Goal: Task Accomplishment & Management: Use online tool/utility

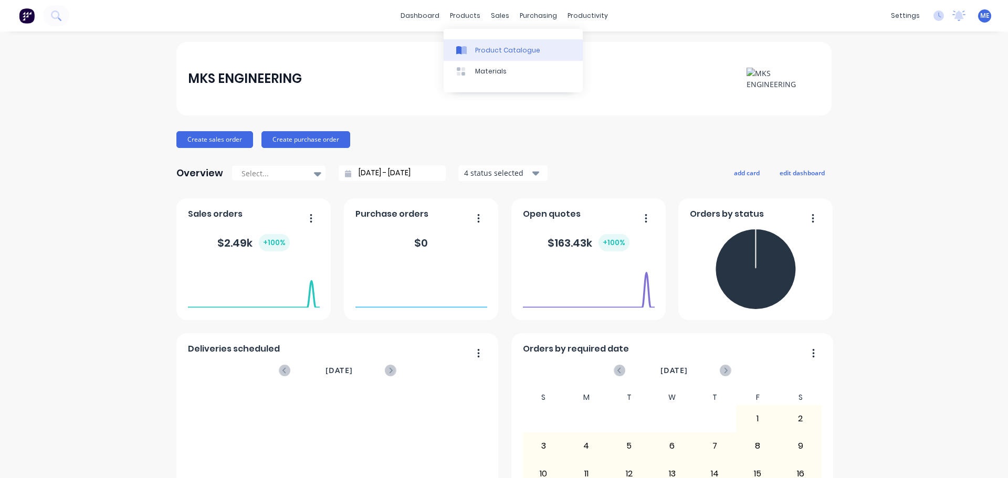
click at [492, 51] on div "Product Catalogue" at bounding box center [507, 50] width 65 height 9
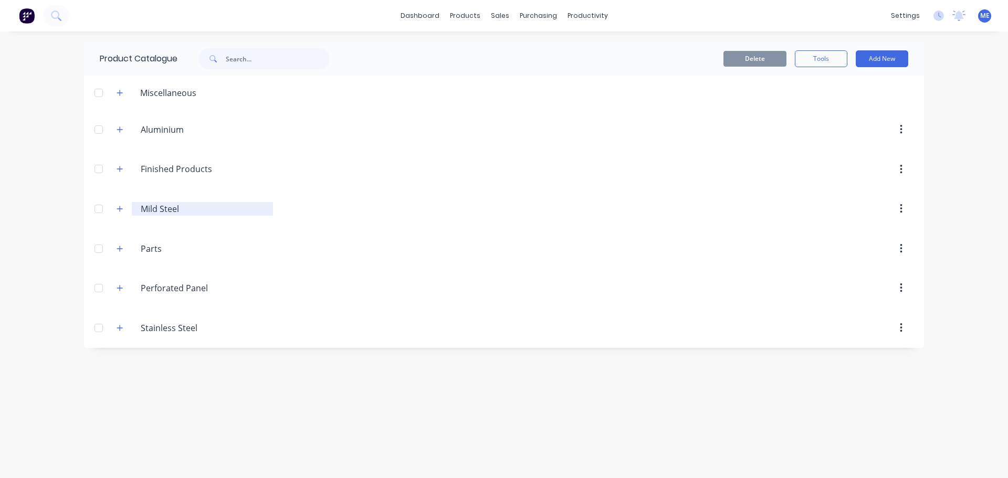
click at [169, 207] on input "Mild Steel" at bounding box center [203, 209] width 124 height 13
drag, startPoint x: 506, startPoint y: 246, endPoint x: 806, endPoint y: 226, distance: 299.8
click at [516, 246] on div at bounding box center [593, 248] width 640 height 19
click at [904, 217] on button "button" at bounding box center [900, 208] width 25 height 19
click at [740, 213] on div "Delete" at bounding box center [593, 208] width 640 height 19
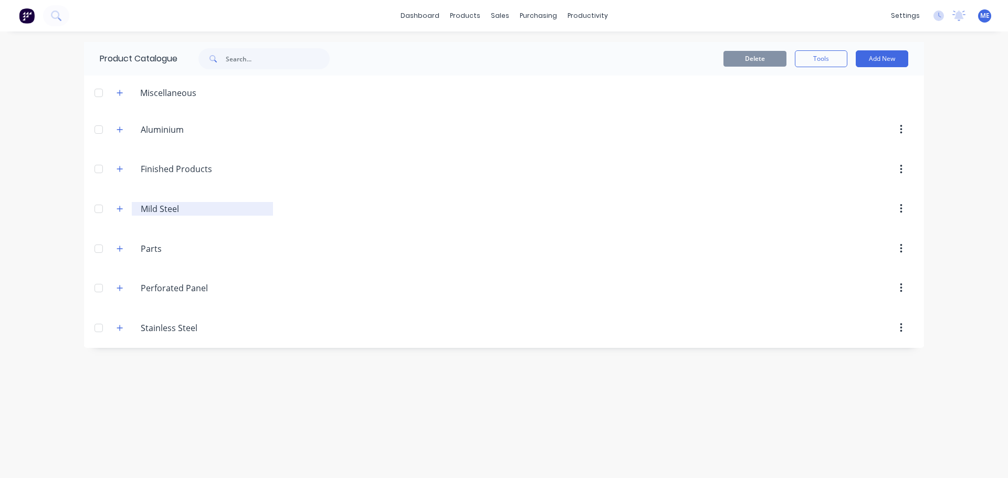
click at [231, 203] on input "Mild Steel" at bounding box center [203, 209] width 124 height 13
click at [353, 214] on div at bounding box center [593, 208] width 640 height 19
click at [197, 100] on header "Miscellaneous" at bounding box center [504, 93] width 840 height 34
click at [124, 97] on button "button" at bounding box center [119, 92] width 13 height 13
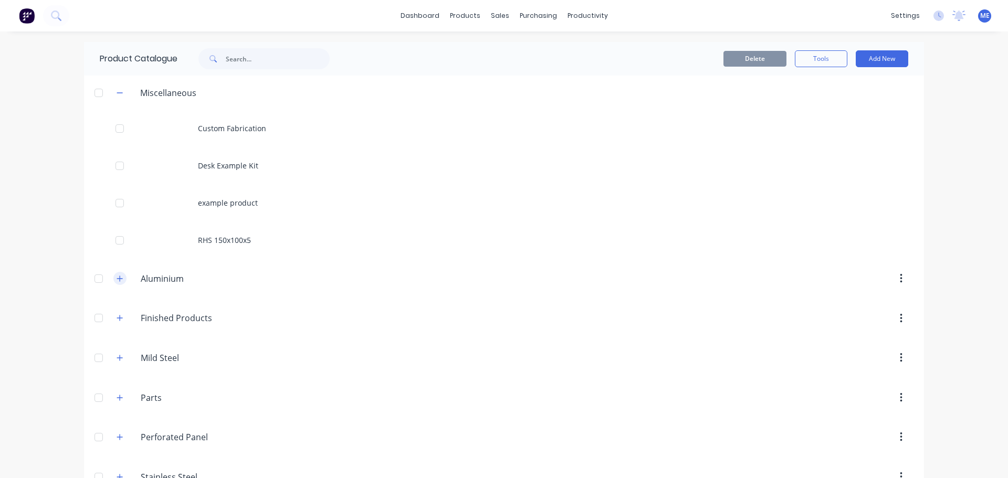
click at [117, 279] on icon "button" at bounding box center [120, 279] width 6 height 6
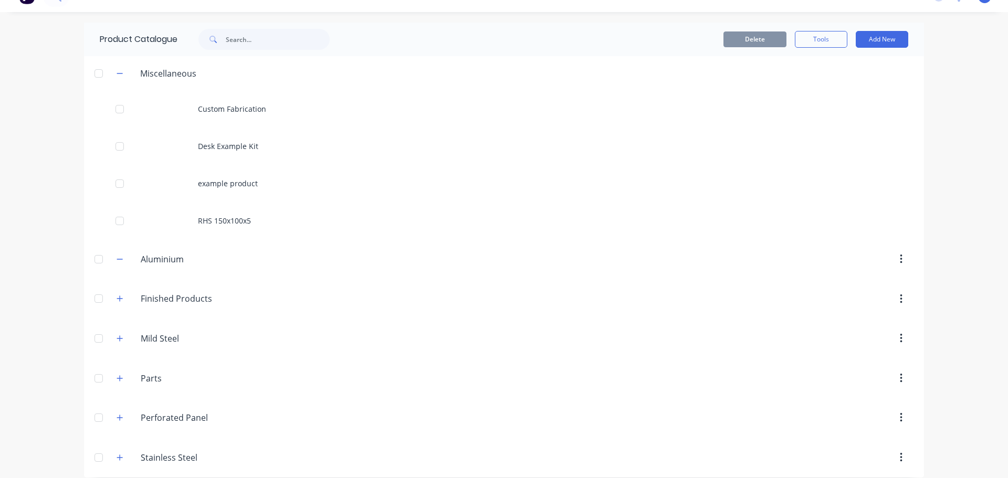
scroll to position [29, 0]
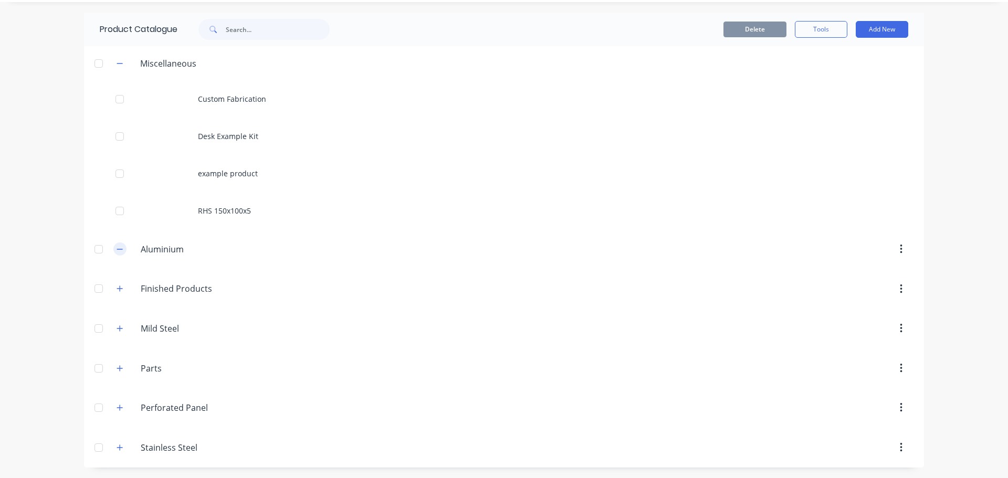
click at [113, 253] on button "button" at bounding box center [119, 248] width 13 height 13
click at [119, 251] on icon "button" at bounding box center [119, 249] width 6 height 7
click at [177, 255] on input "Aluminium" at bounding box center [203, 249] width 124 height 13
click at [288, 258] on div at bounding box center [593, 249] width 640 height 19
click at [881, 31] on button "Add New" at bounding box center [881, 29] width 52 height 17
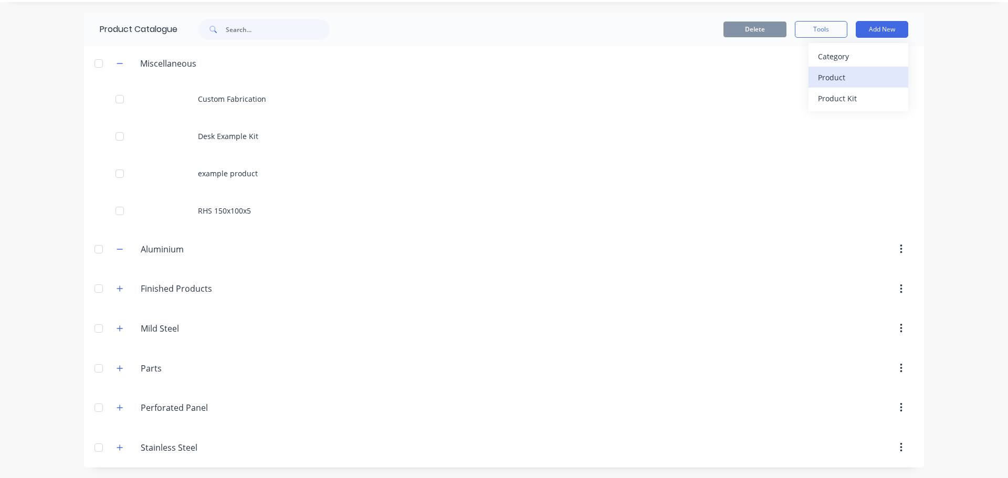
click at [843, 79] on div "Product" at bounding box center [858, 77] width 81 height 15
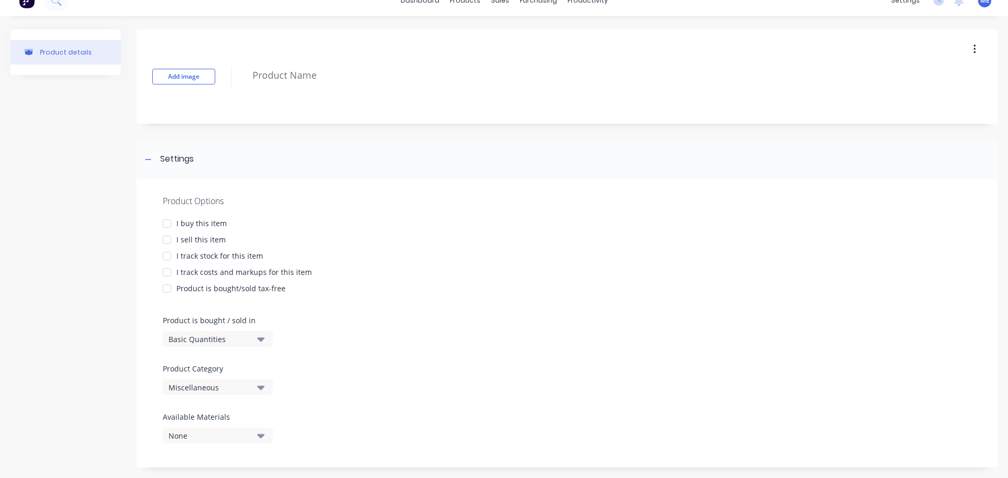
scroll to position [28, 0]
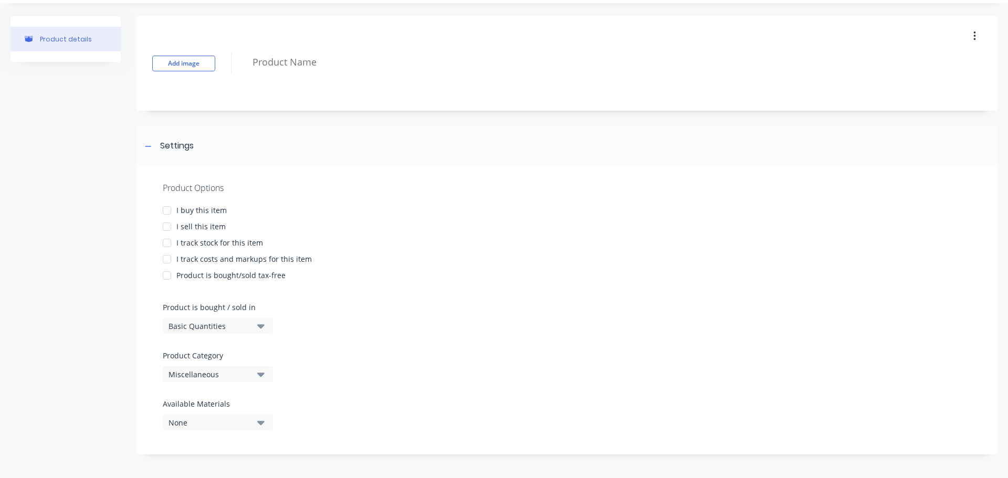
click at [255, 374] on button "Miscellaneous" at bounding box center [218, 374] width 110 height 16
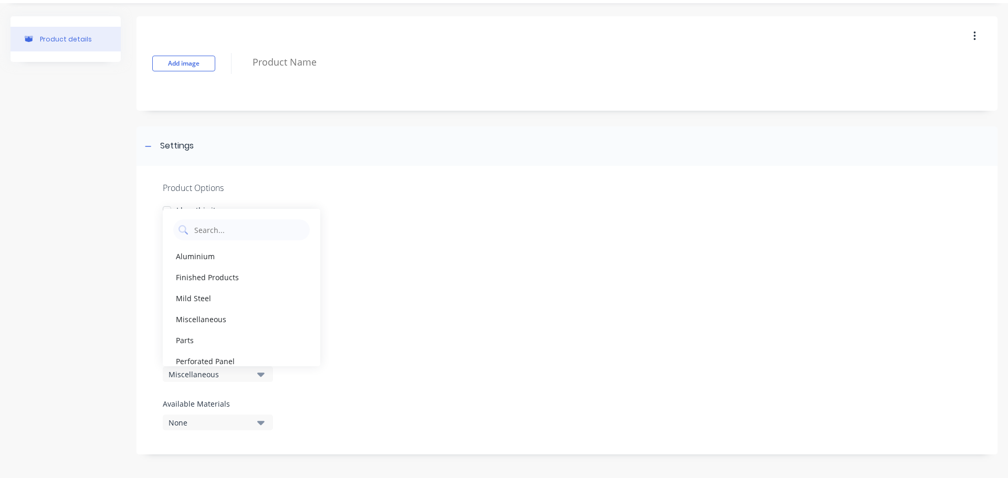
click at [255, 374] on button "Miscellaneous" at bounding box center [218, 374] width 110 height 16
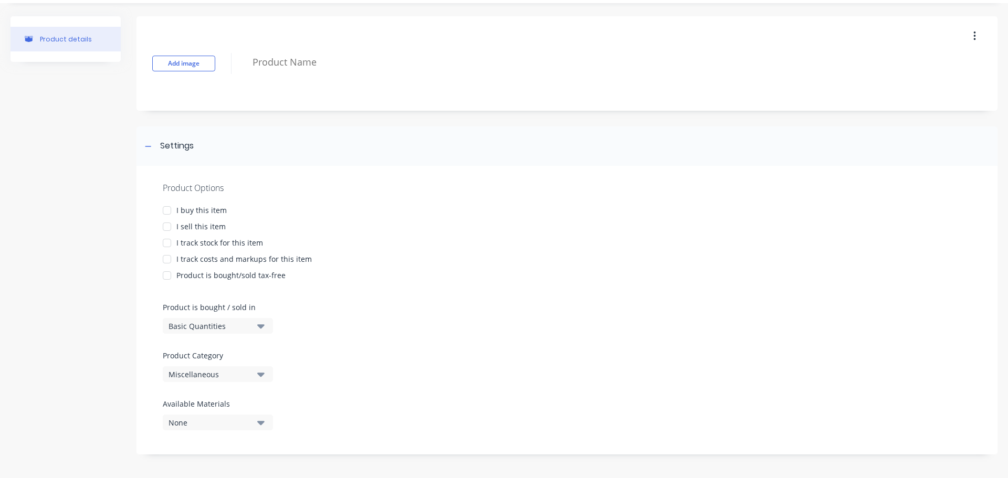
click at [255, 374] on button "Miscellaneous" at bounding box center [218, 374] width 110 height 16
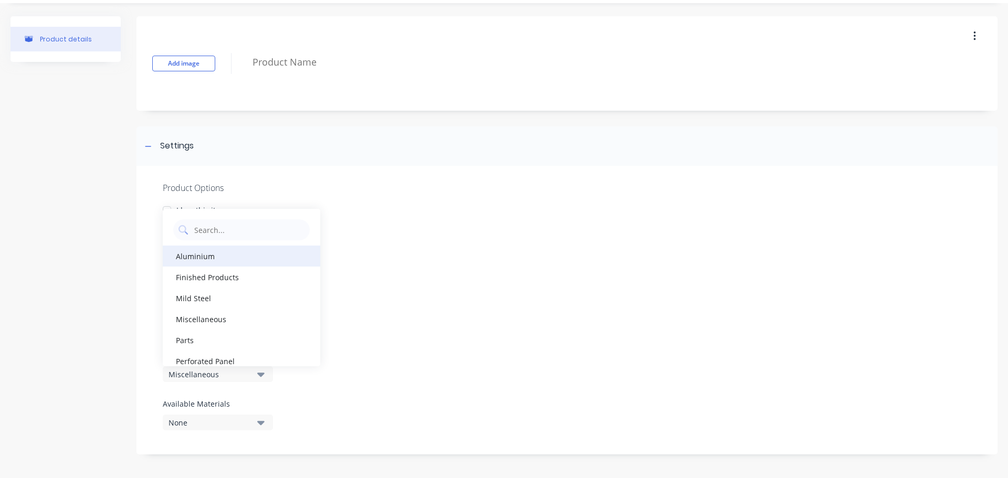
click at [259, 249] on div "Aluminium" at bounding box center [241, 256] width 157 height 21
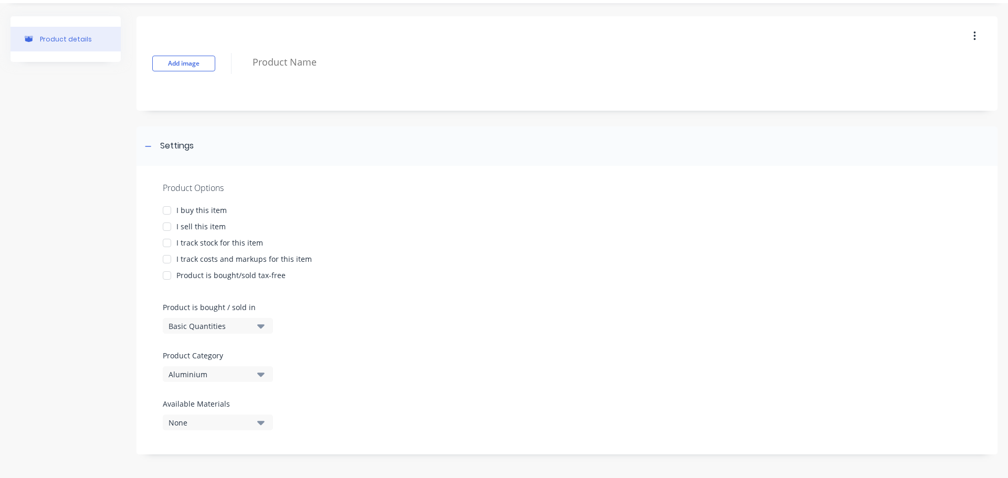
click at [239, 429] on button "None" at bounding box center [218, 423] width 110 height 16
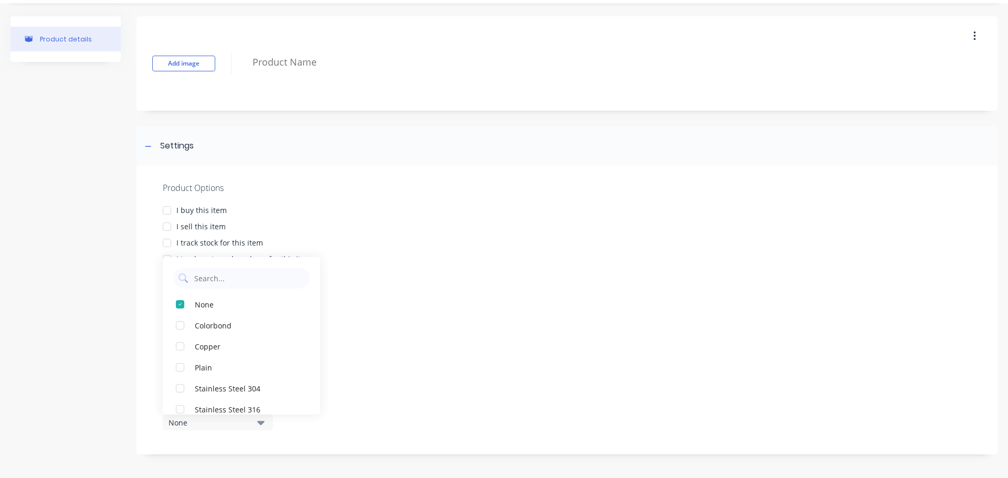
click at [239, 429] on button "None" at bounding box center [218, 423] width 110 height 16
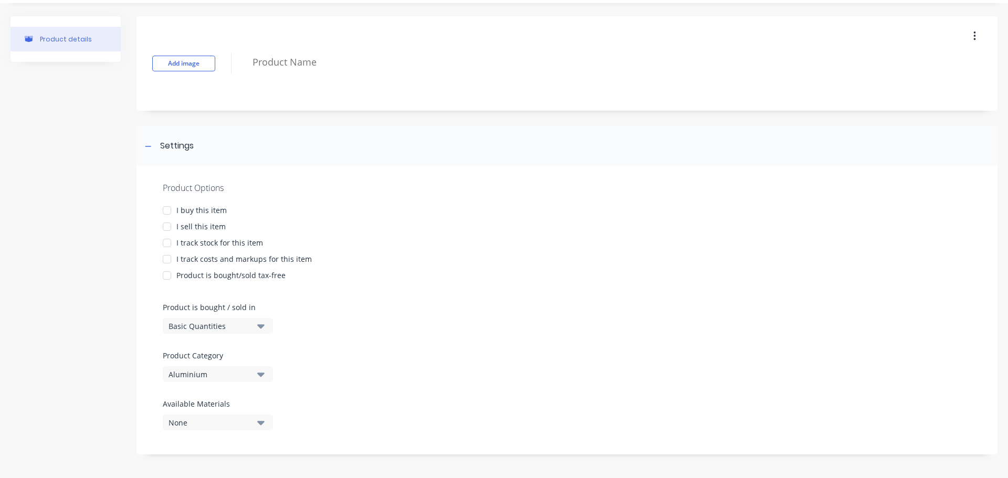
click at [239, 429] on button "None" at bounding box center [218, 423] width 110 height 16
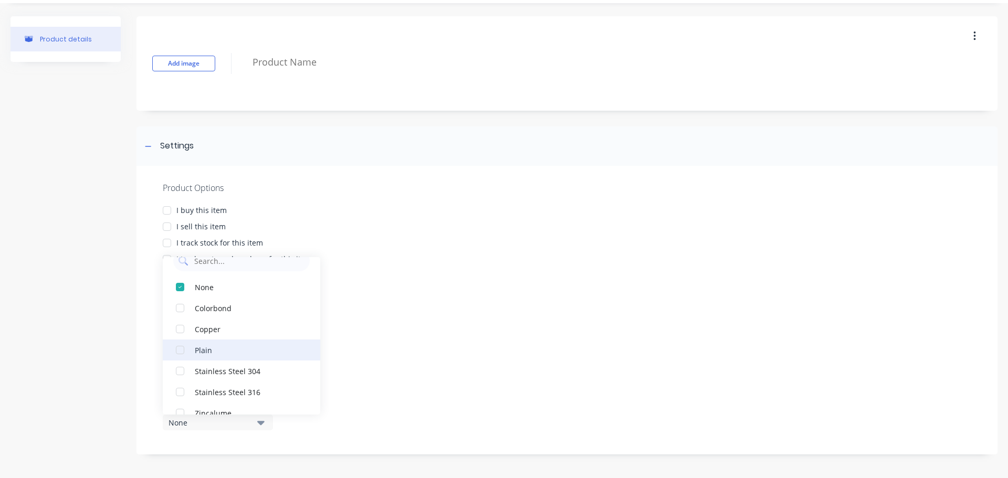
scroll to position [31, 0]
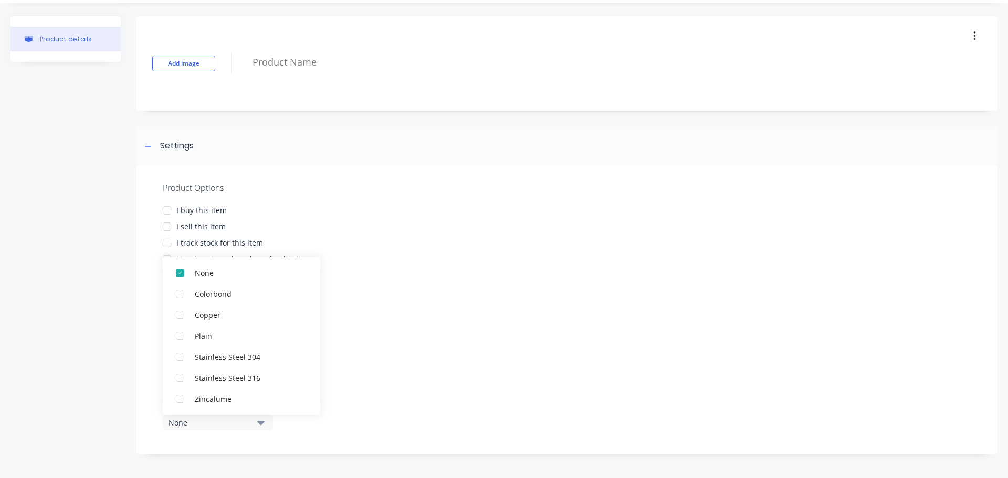
click at [465, 352] on div "Product Options I buy this item I sell this item I track stock for this item I …" at bounding box center [566, 310] width 861 height 289
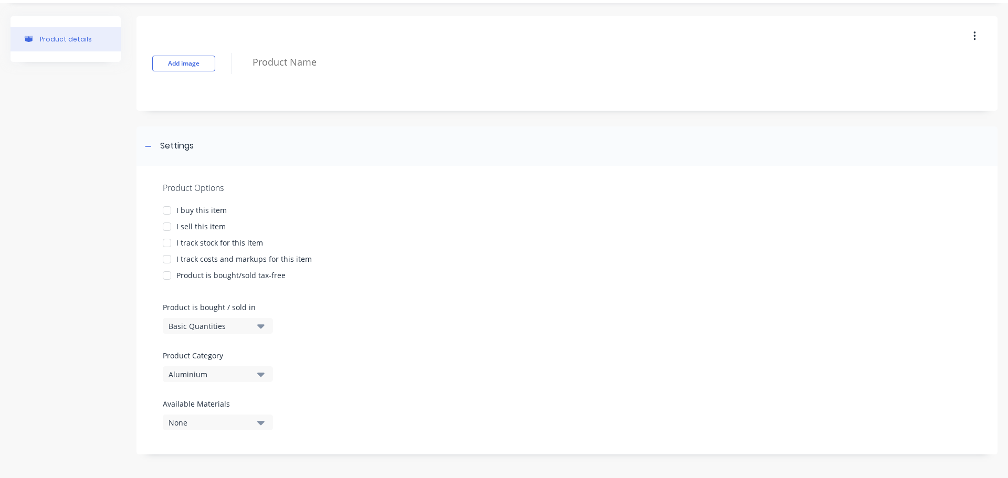
scroll to position [0, 0]
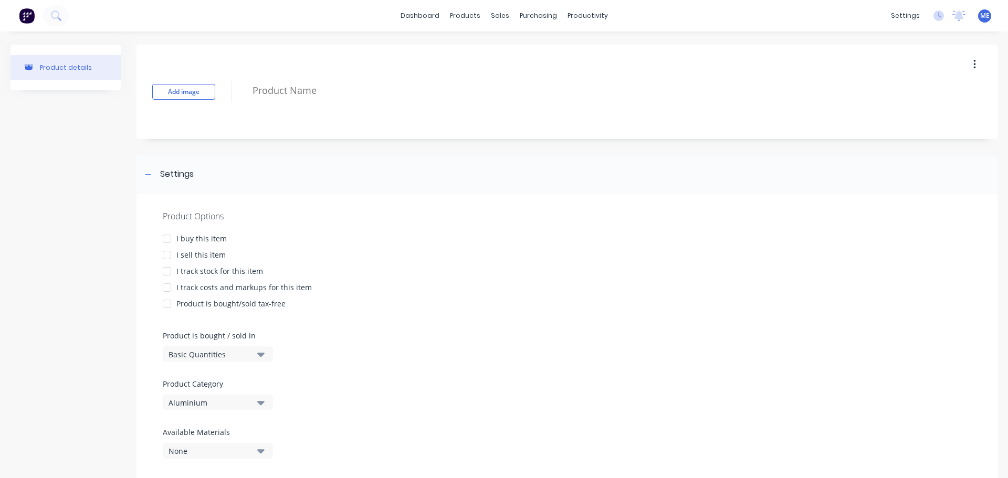
click at [172, 238] on div at bounding box center [166, 238] width 21 height 21
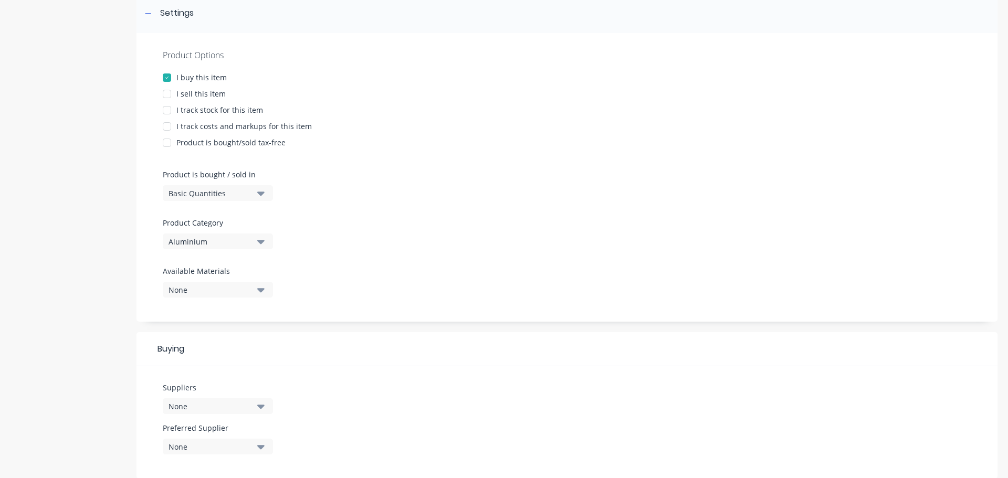
scroll to position [376, 0]
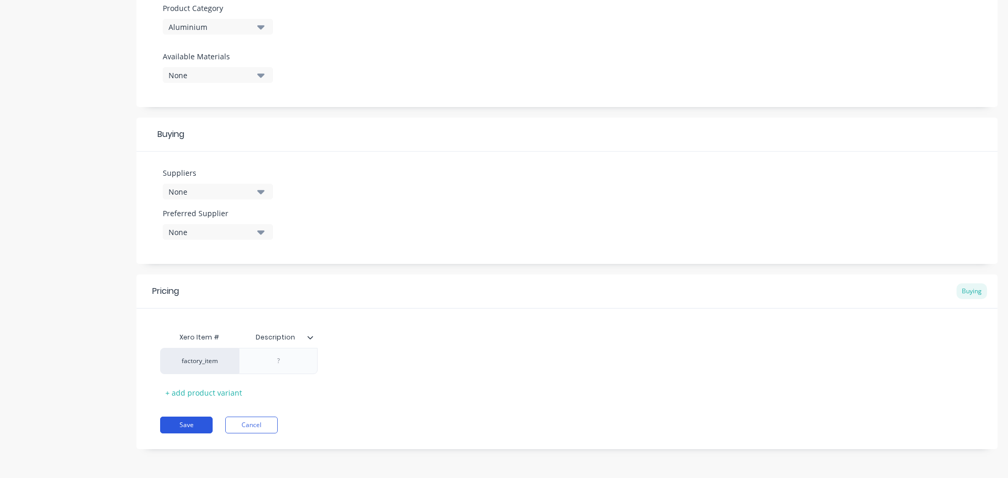
click at [175, 425] on button "Save" at bounding box center [186, 425] width 52 height 17
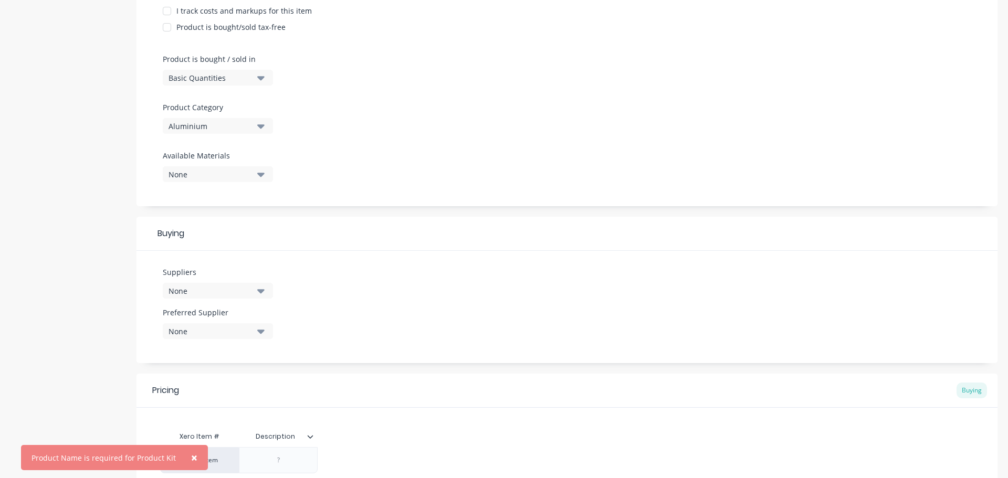
scroll to position [113, 0]
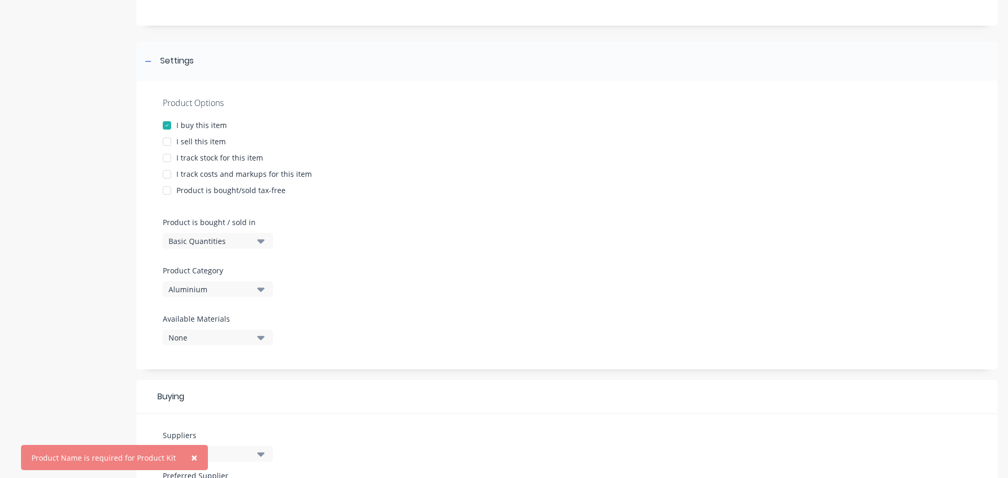
click at [166, 139] on div at bounding box center [166, 141] width 21 height 21
type textarea "x"
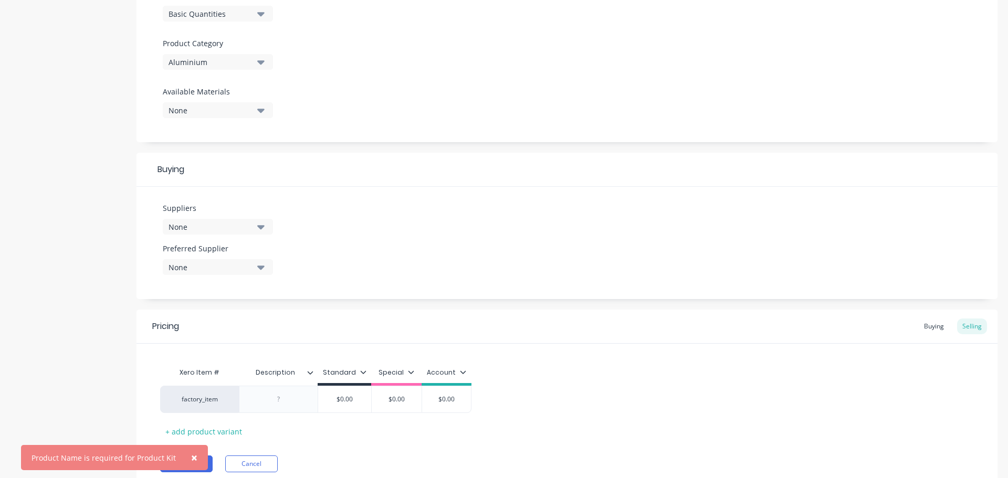
scroll to position [379, 0]
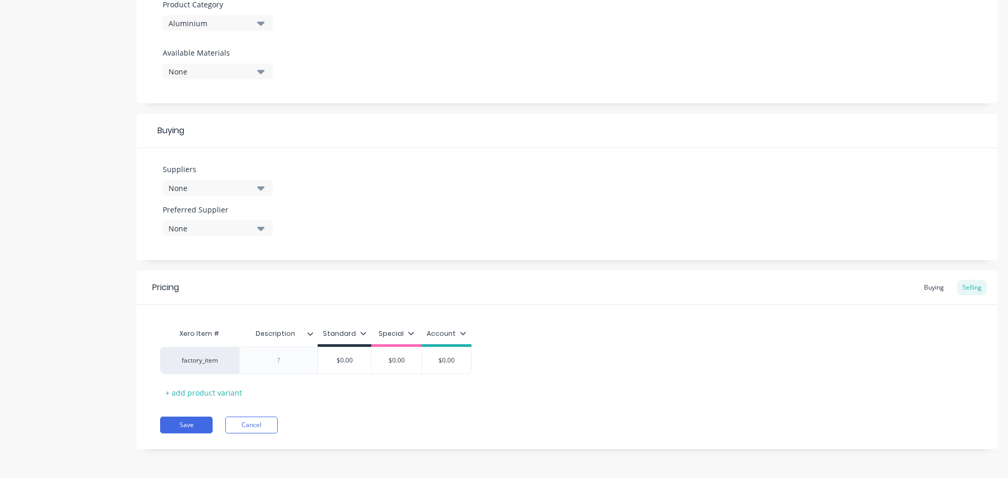
click at [192, 374] on div "Xero Item # Description Standard Special Account factory_item $0.00 $0.00 $0.00…" at bounding box center [566, 362] width 813 height 78
click at [194, 367] on div "factory_item" at bounding box center [199, 360] width 79 height 27
drag, startPoint x: 194, startPoint y: 364, endPoint x: 166, endPoint y: 363, distance: 27.8
click at [166, 363] on div "factory_item $0.00 $0.00 $0.00" at bounding box center [566, 360] width 813 height 27
click at [282, 359] on div at bounding box center [278, 361] width 52 height 14
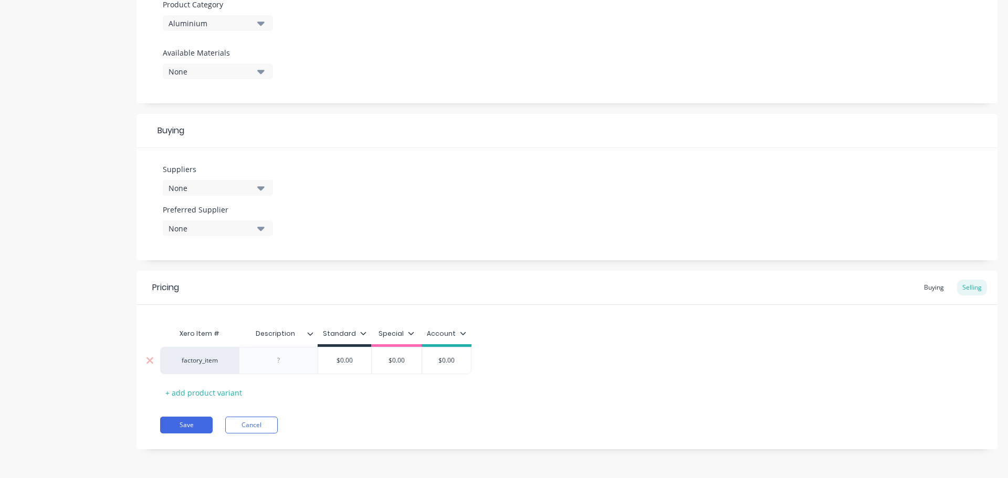
click at [282, 359] on div at bounding box center [278, 361] width 52 height 14
drag, startPoint x: 272, startPoint y: 355, endPoint x: 285, endPoint y: 364, distance: 15.4
click at [272, 358] on div "sd" at bounding box center [278, 361] width 52 height 14
drag, startPoint x: 293, startPoint y: 364, endPoint x: 268, endPoint y: 364, distance: 24.7
click at [268, 364] on div "sd" at bounding box center [278, 361] width 52 height 14
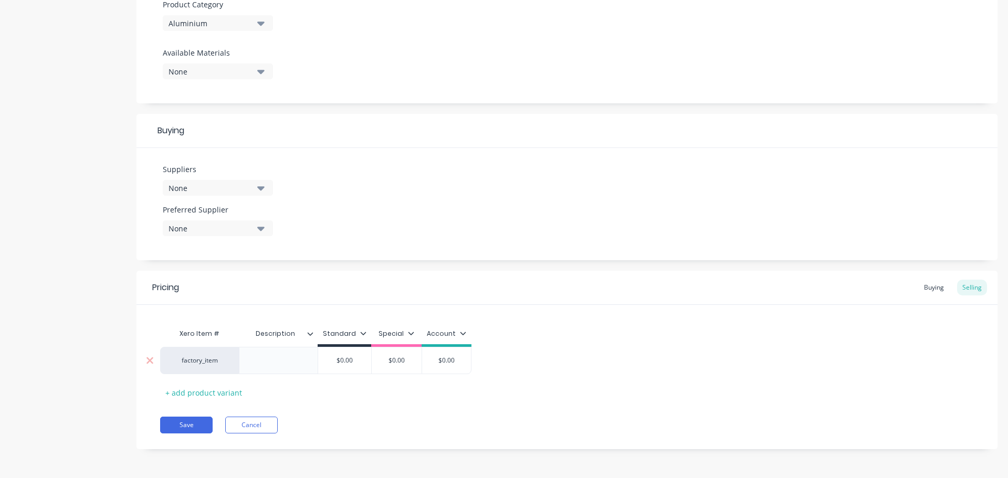
type textarea "x"
type input "$0.00"
type textarea "x"
type input "$0.0"
type textarea "x"
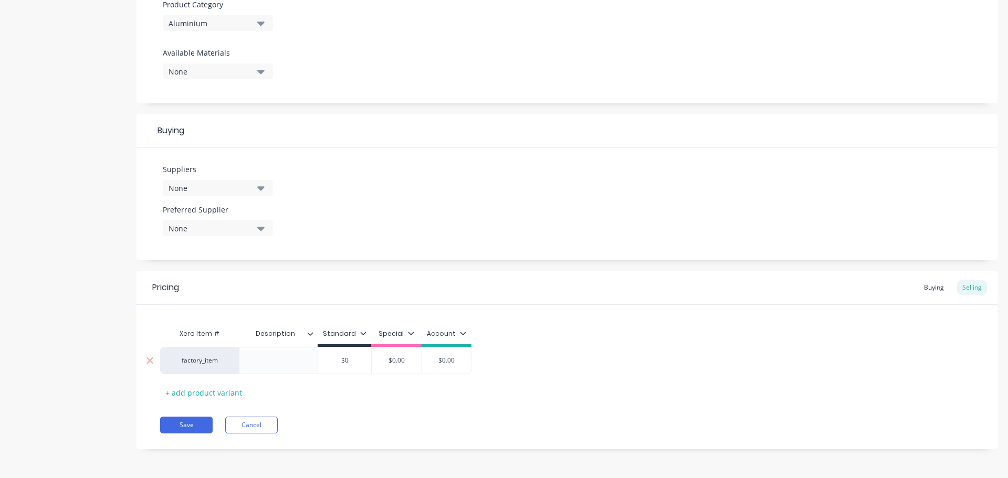
type input "$"
type textarea "x"
click at [253, 420] on button "Cancel" at bounding box center [251, 425] width 52 height 17
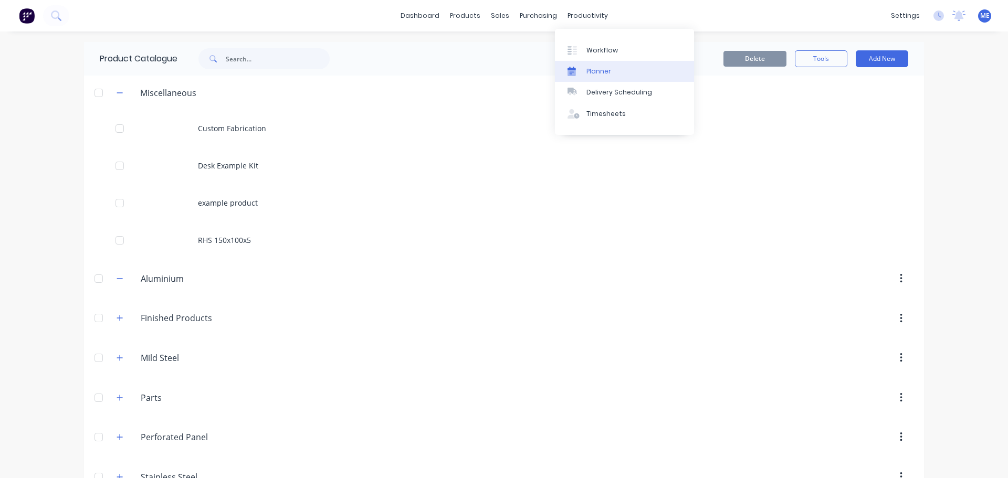
click at [614, 72] on link "Planner" at bounding box center [624, 71] width 139 height 21
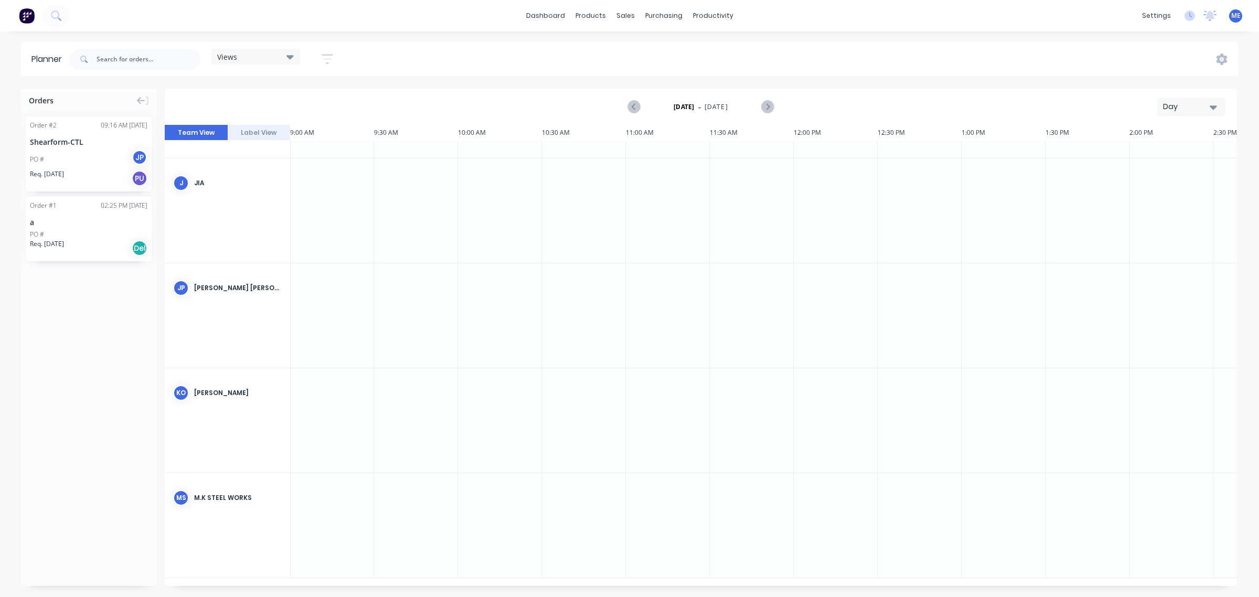
scroll to position [0, 1512]
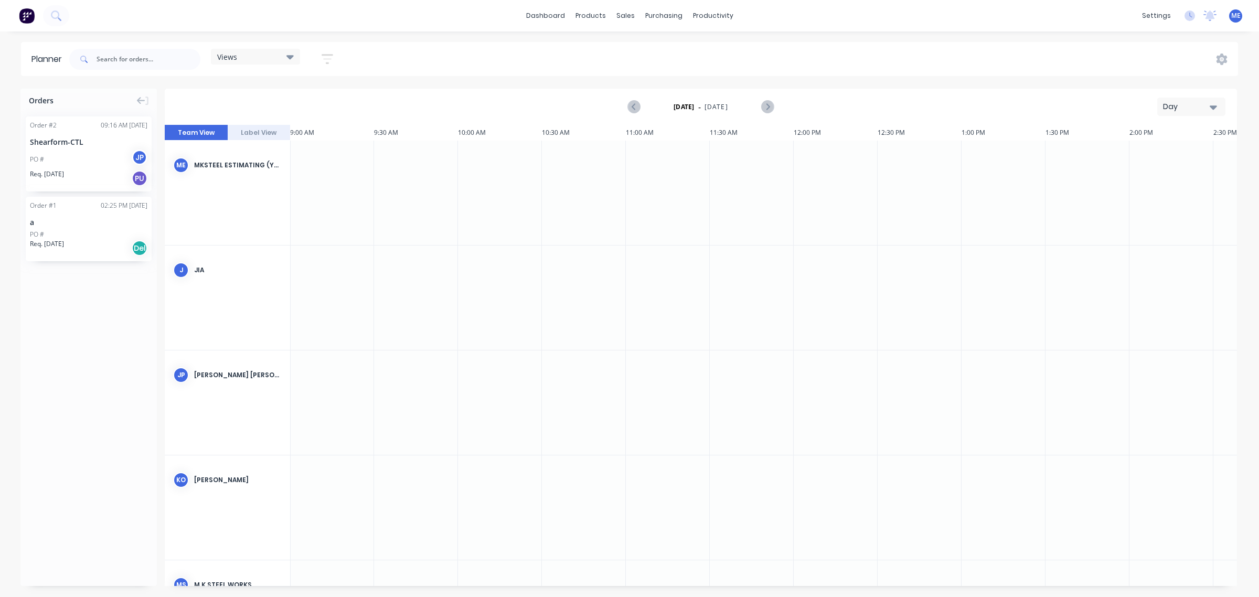
click at [1007, 104] on div "Day" at bounding box center [1187, 106] width 48 height 11
click at [1007, 163] on div "Week" at bounding box center [1173, 156] width 104 height 21
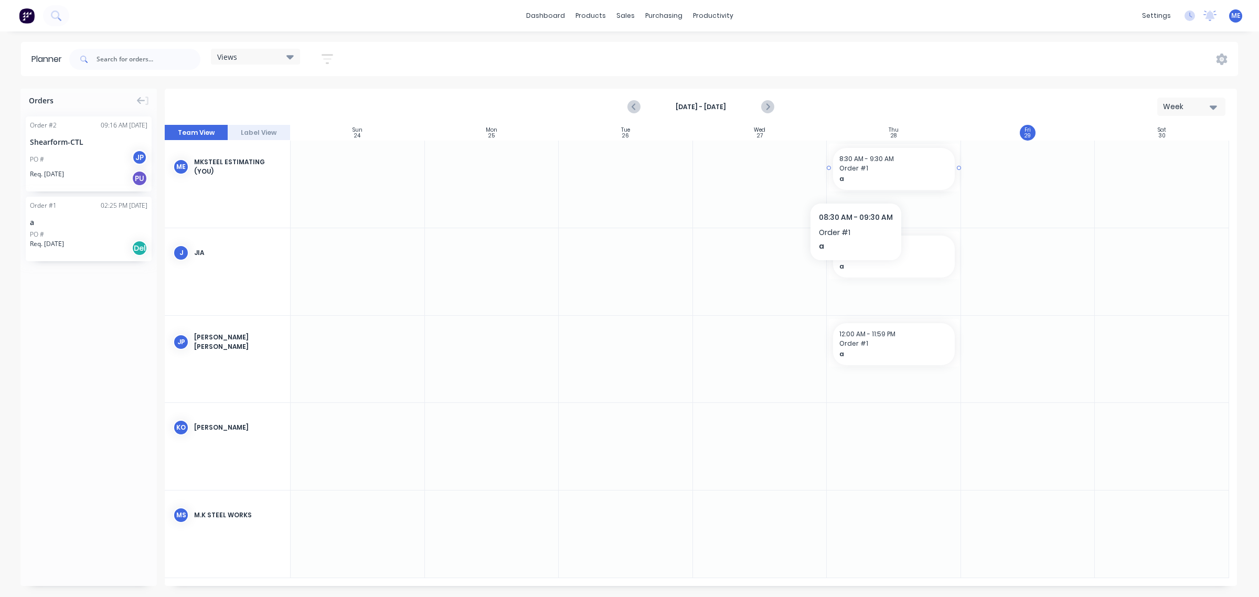
drag, startPoint x: 862, startPoint y: 179, endPoint x: 856, endPoint y: 179, distance: 6.3
click at [277, 132] on button "Label View" at bounding box center [259, 133] width 63 height 16
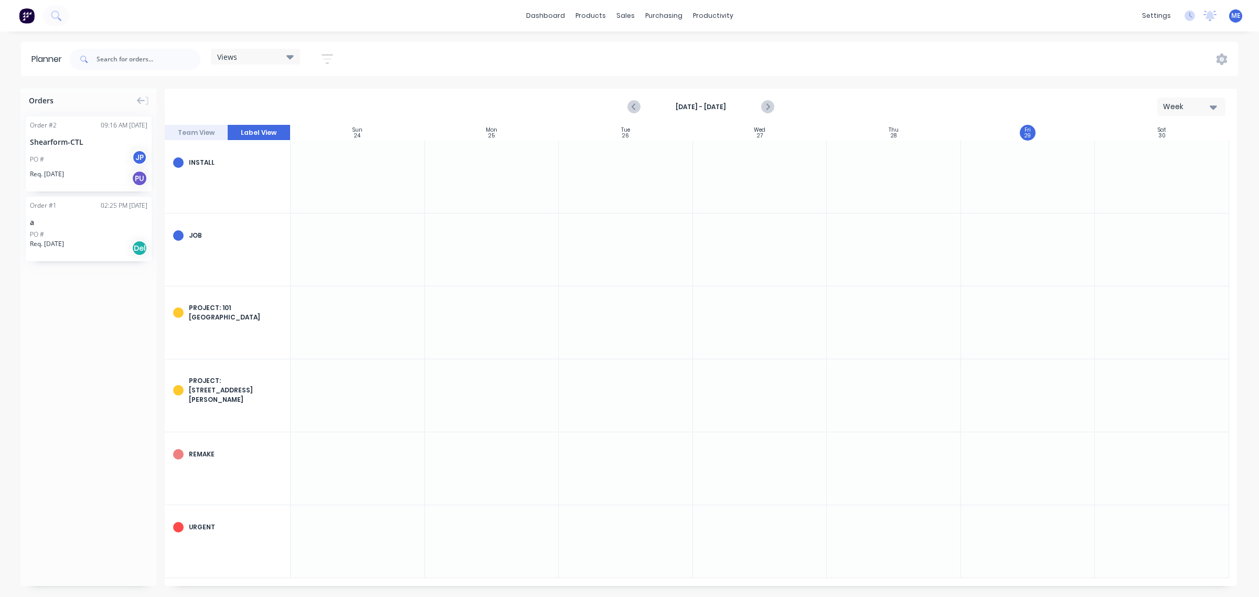
click at [203, 132] on button "Team View" at bounding box center [196, 133] width 63 height 16
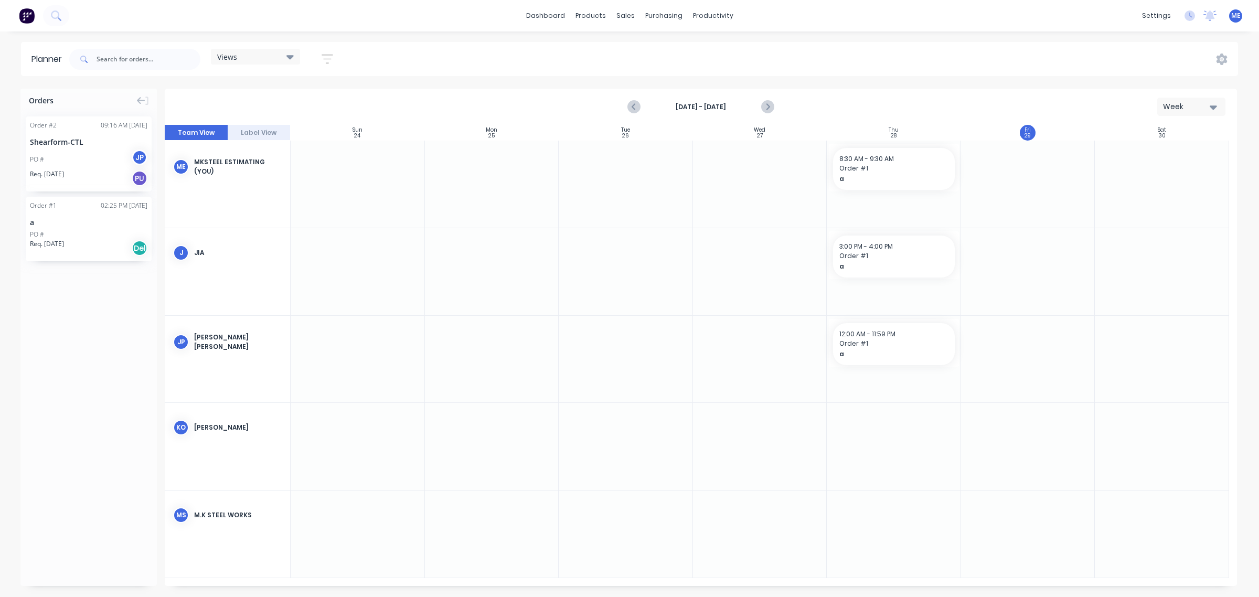
click at [256, 135] on button "Label View" at bounding box center [259, 133] width 63 height 16
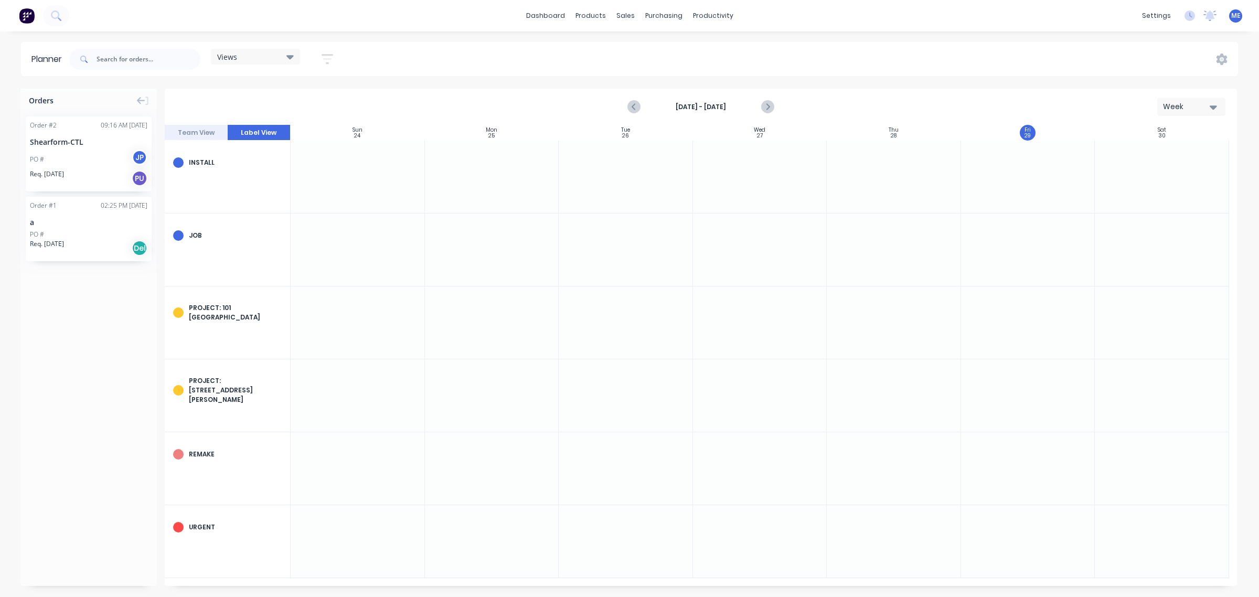
drag, startPoint x: 73, startPoint y: 161, endPoint x: 366, endPoint y: 255, distance: 306.9
click at [366, 255] on div "Orders Order # 2 09:16 AM [DATE] Shearform-CTL PO # JP Req. [DATE] PU Order # 1…" at bounding box center [629, 343] width 1259 height 508
drag, startPoint x: 97, startPoint y: 165, endPoint x: 109, endPoint y: 203, distance: 39.5
click at [109, 203] on div "Order # 2 09:16 AM [DATE] Shearform-CTL PO # JP Req. [DATE] PU Order # 1 02:25 …" at bounding box center [88, 191] width 136 height 167
drag, startPoint x: 54, startPoint y: 142, endPoint x: 146, endPoint y: 155, distance: 92.8
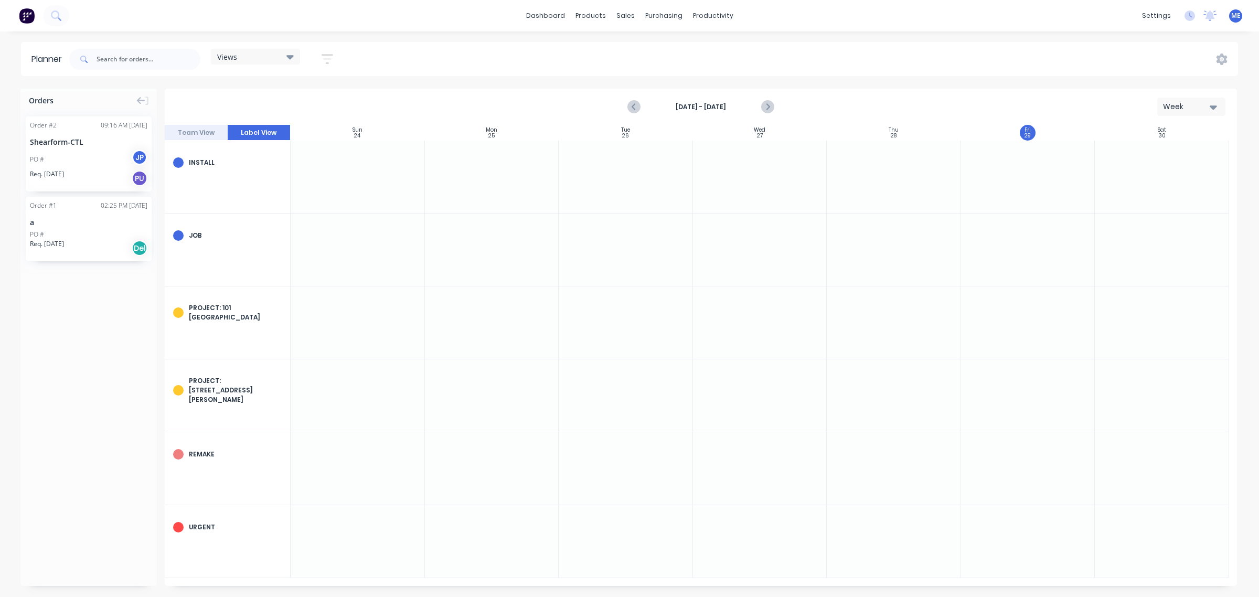
click at [146, 155] on div "Order # 2 09:16 AM [DATE] Shearform-CTL PO # JP Req. [DATE] PU" at bounding box center [89, 153] width 126 height 75
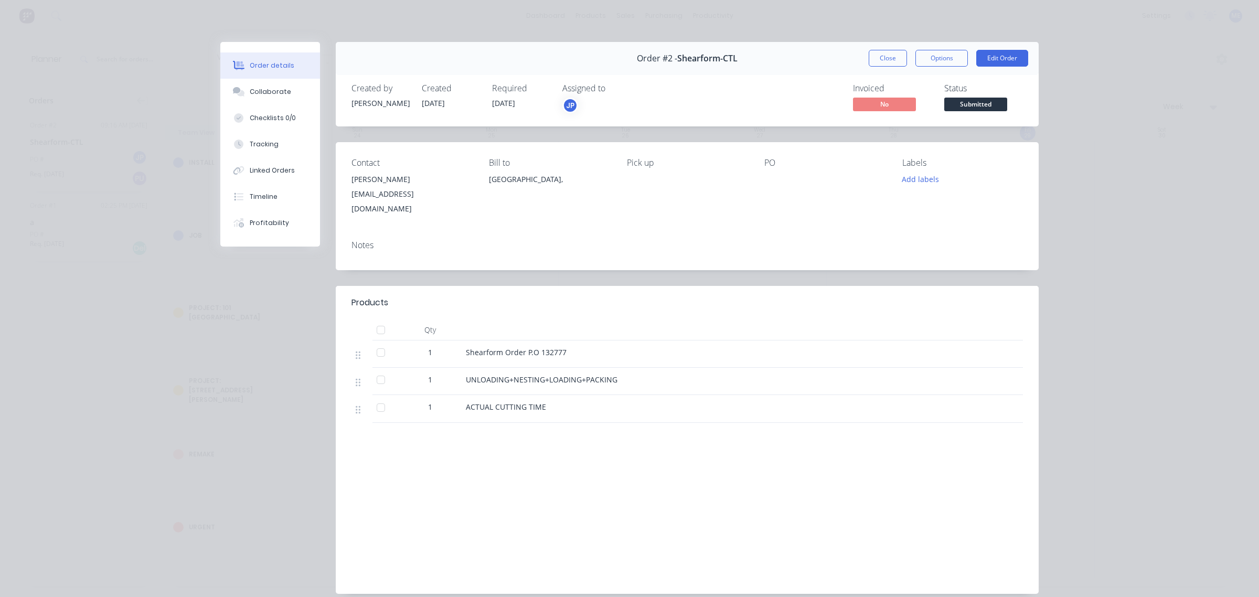
drag, startPoint x: 96, startPoint y: 134, endPoint x: 66, endPoint y: 140, distance: 31.1
click at [66, 140] on div "Order details Collaborate Checklists 0/0 Tracking Linked Orders Timeline Profit…" at bounding box center [629, 298] width 1259 height 597
click at [875, 58] on button "Close" at bounding box center [888, 58] width 38 height 17
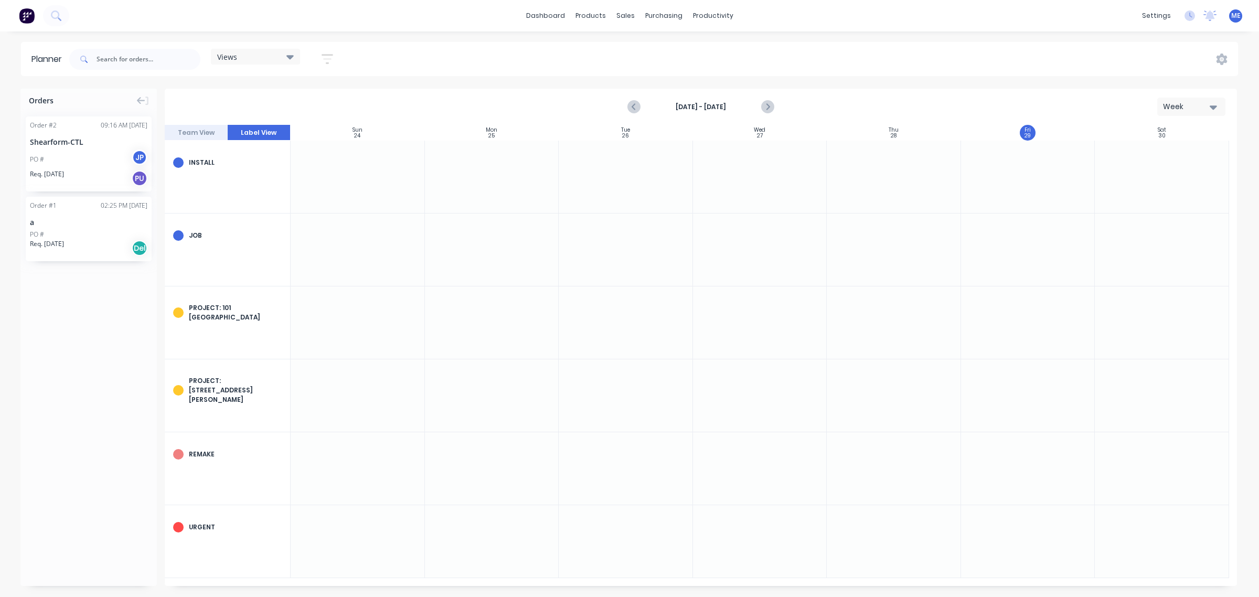
drag, startPoint x: 82, startPoint y: 173, endPoint x: 137, endPoint y: 238, distance: 84.9
click at [137, 238] on div "Order # 2 09:16 AM [DATE] Shearform-CTL PO # JP Req. [DATE] PU Order # 1 02:25 …" at bounding box center [88, 191] width 136 height 167
drag, startPoint x: 42, startPoint y: 236, endPoint x: 579, endPoint y: 235, distance: 536.8
click at [579, 235] on div "Orders Order # 2 09:16 AM [DATE] Shearform-CTL PO # JP Req. [DATE] PU Order # 1…" at bounding box center [629, 343] width 1259 height 508
drag, startPoint x: 116, startPoint y: 119, endPoint x: 159, endPoint y: 108, distance: 44.4
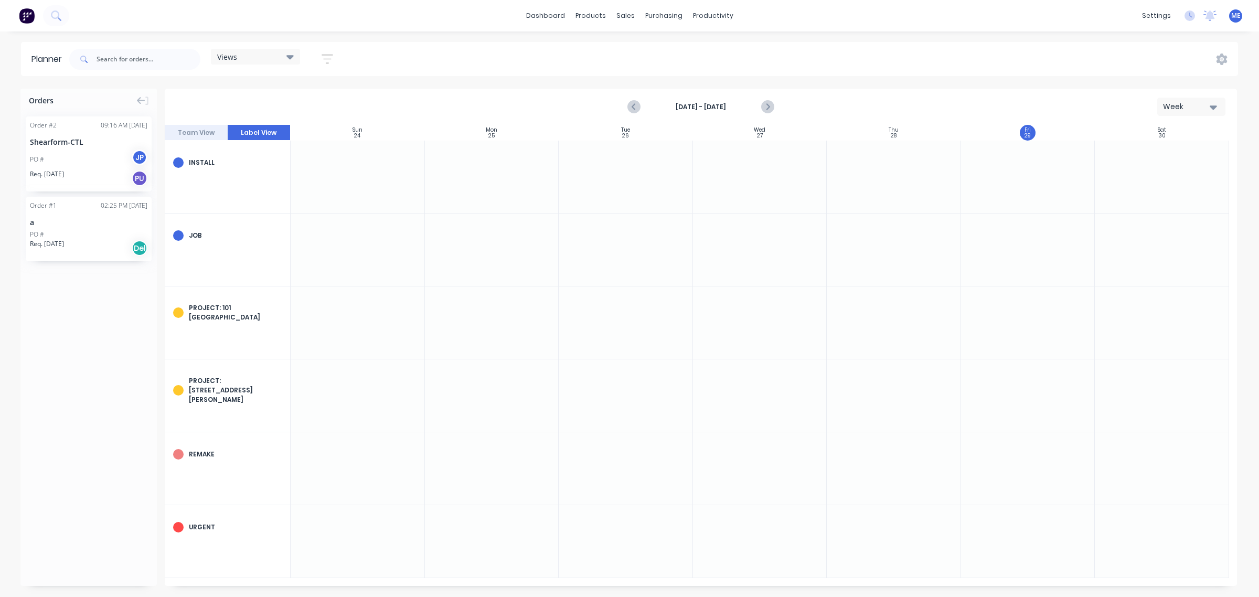
click at [160, 137] on div "Orders Order # 2 09:16 AM [DATE] Shearform-CTL PO # JP Req. [DATE] PU Order # 1…" at bounding box center [629, 343] width 1259 height 508
drag, startPoint x: 68, startPoint y: 145, endPoint x: 166, endPoint y: 164, distance: 99.3
click at [166, 164] on body "dashboard products sales purchasing productivity dashboard products Product Cat…" at bounding box center [629, 298] width 1259 height 597
drag, startPoint x: 134, startPoint y: 158, endPoint x: 220, endPoint y: 180, distance: 88.8
click at [242, 179] on div "Orders Order # 2 09:16 AM [DATE] Shearform-CTL PO # JP Req. [DATE] PU Order # 1…" at bounding box center [629, 343] width 1259 height 508
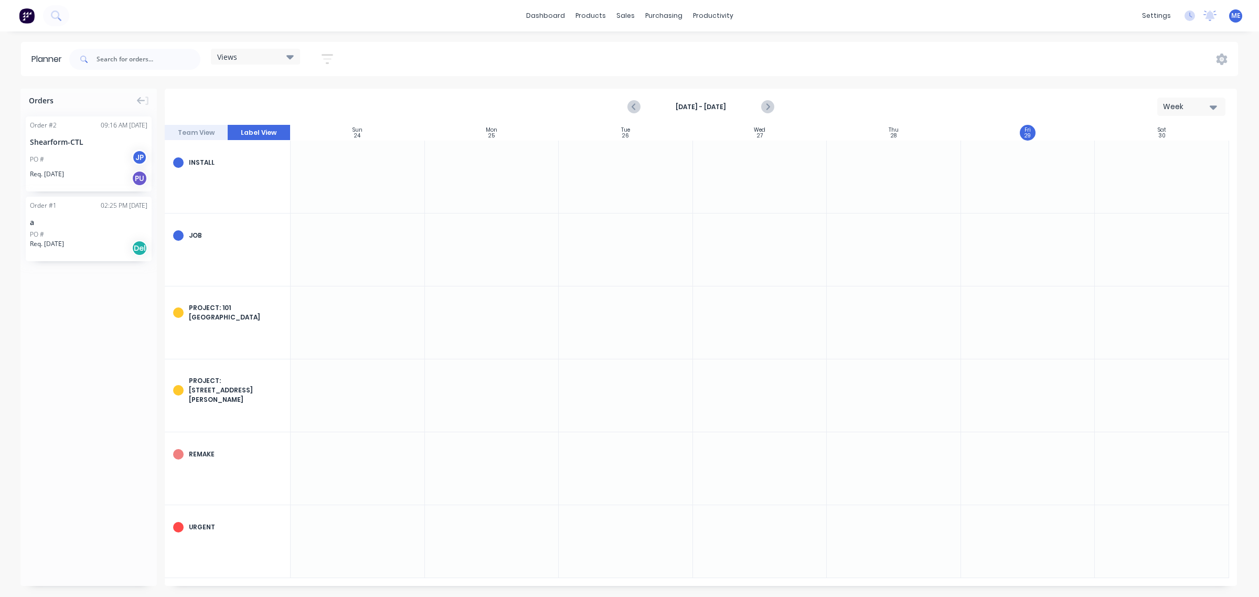
drag, startPoint x: 101, startPoint y: 183, endPoint x: 355, endPoint y: 193, distance: 253.7
click at [355, 189] on div at bounding box center [358, 177] width 134 height 72
click at [549, 194] on div at bounding box center [492, 177] width 134 height 72
